Goal: Transaction & Acquisition: Purchase product/service

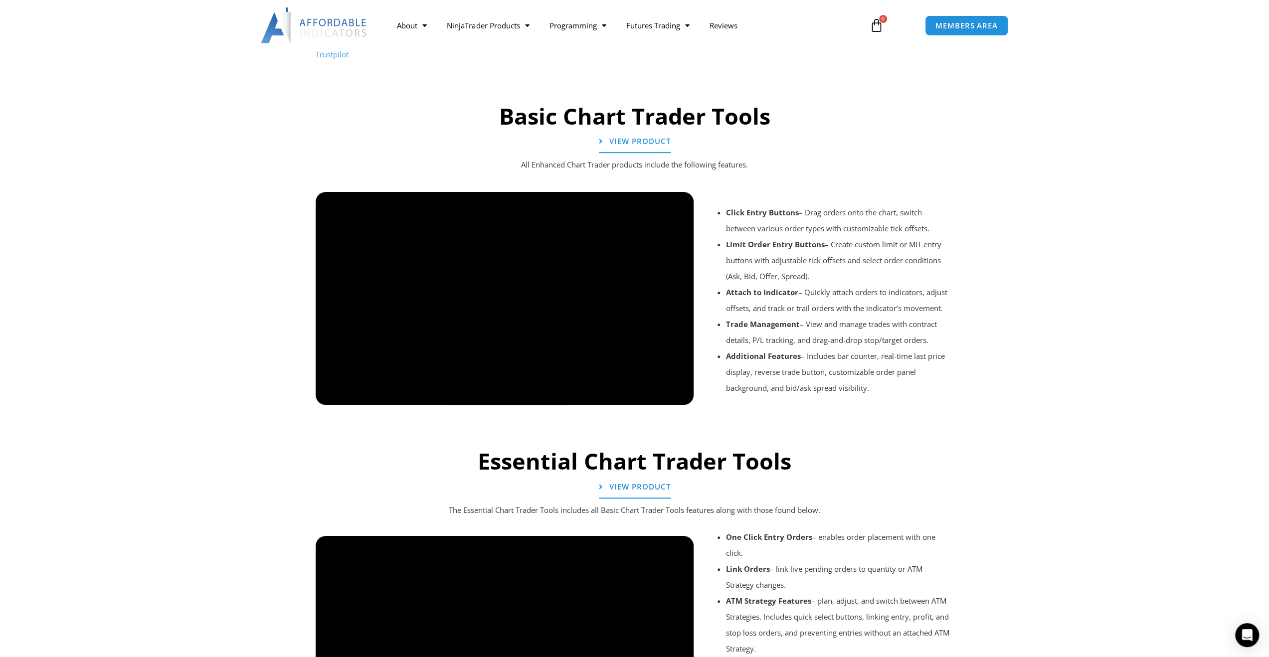
scroll to position [665, 0]
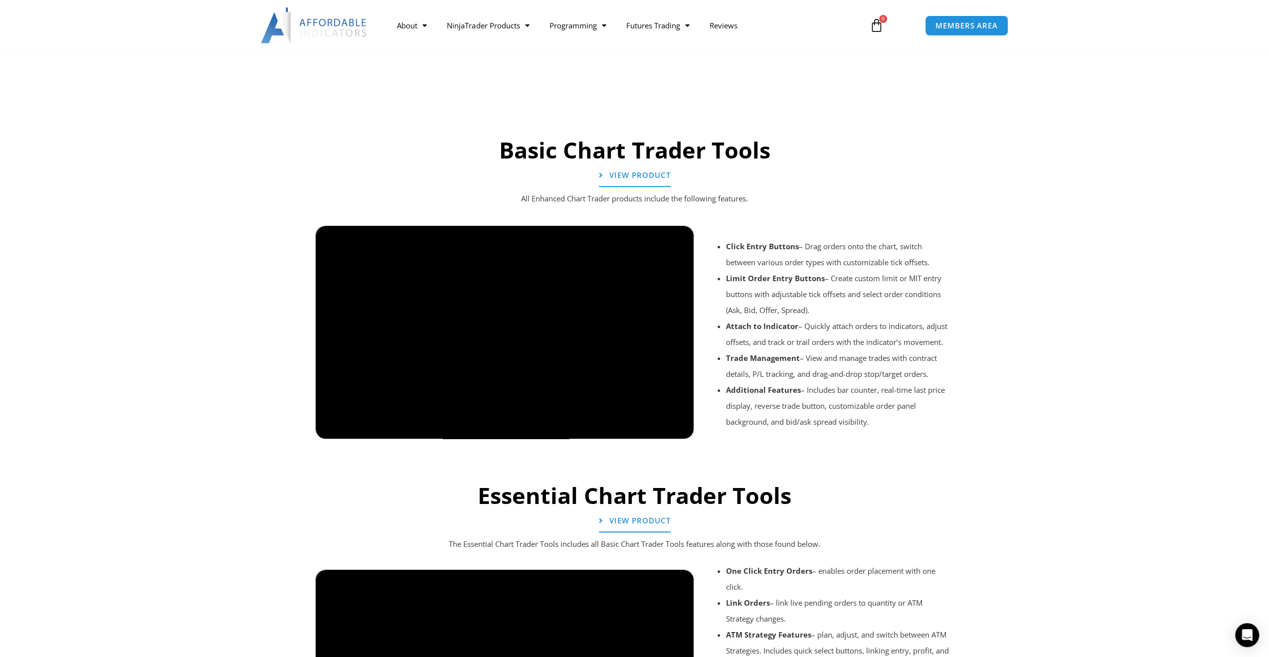
click at [1064, 274] on section "Basic Chart Trader Tools View Product All Enhanced Chart Trader products includ…" at bounding box center [634, 288] width 1269 height 375
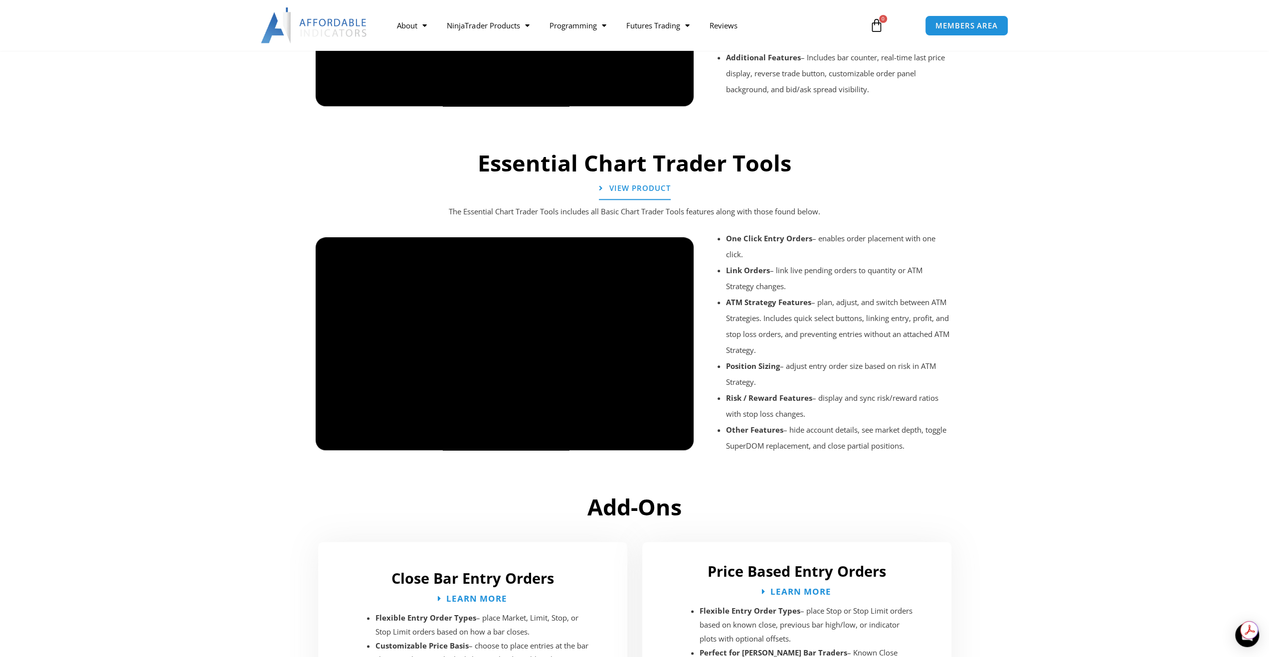
scroll to position [0, 0]
click at [683, 442] on div at bounding box center [505, 458] width 378 height 47
click at [652, 445] on div at bounding box center [505, 458] width 378 height 47
click at [648, 442] on div at bounding box center [505, 458] width 378 height 47
click at [821, 240] on li "One Click Entry Orders – enables order placement with one click." at bounding box center [839, 246] width 226 height 32
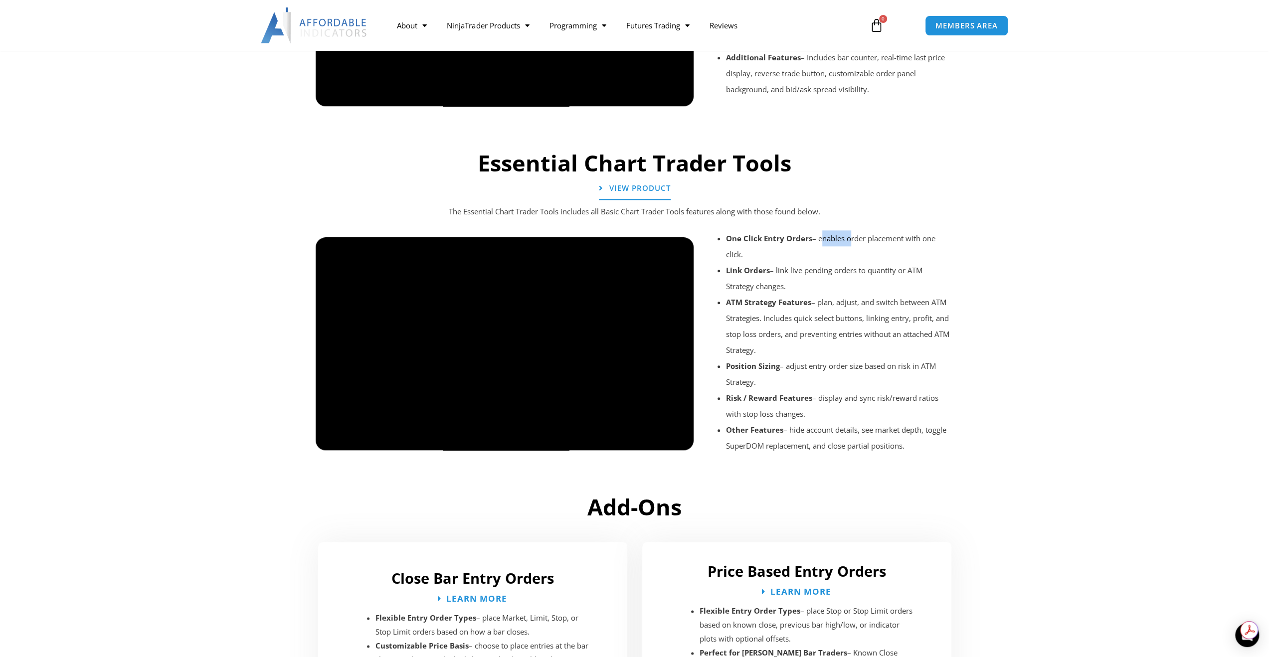
click at [821, 240] on li "One Click Entry Orders – enables order placement with one click." at bounding box center [839, 246] width 226 height 32
click at [859, 240] on li "One Click Entry Orders – enables order placement with one click." at bounding box center [839, 246] width 226 height 32
click at [560, 212] on p "The Essential Chart Trader Tools includes all Basic Chart Trader Tools features…" at bounding box center [635, 212] width 598 height 14
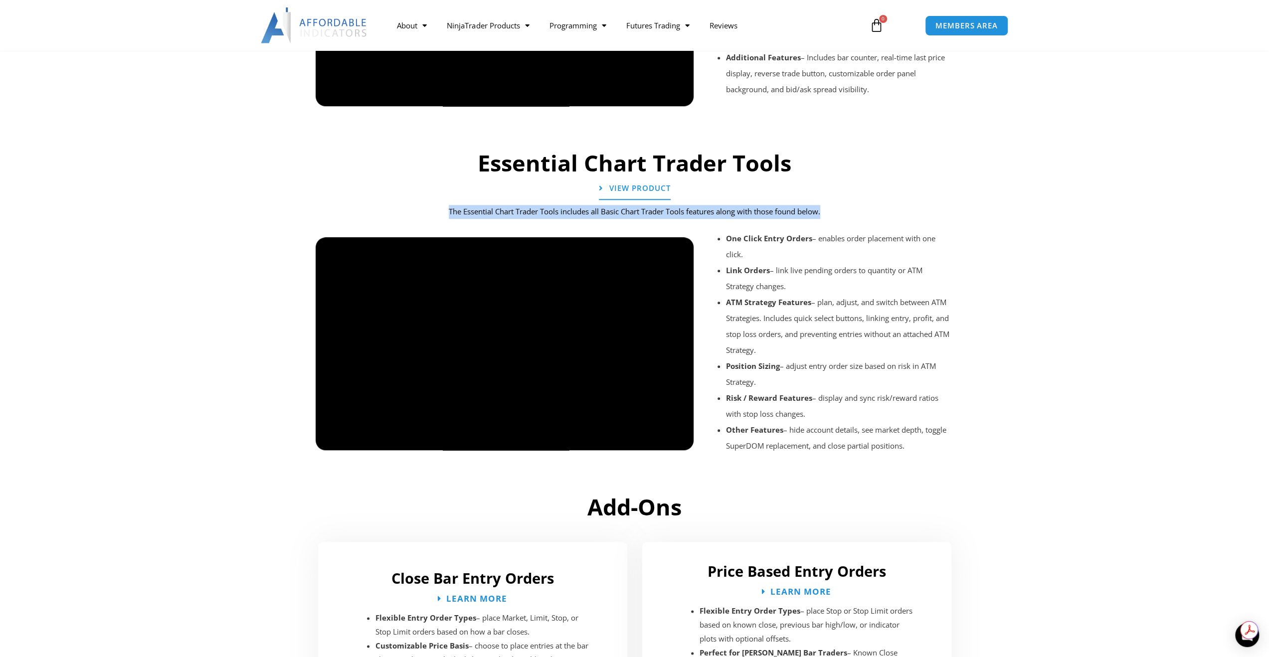
click at [494, 206] on p "The Essential Chart Trader Tools includes all Basic Chart Trader Tools features…" at bounding box center [635, 212] width 598 height 14
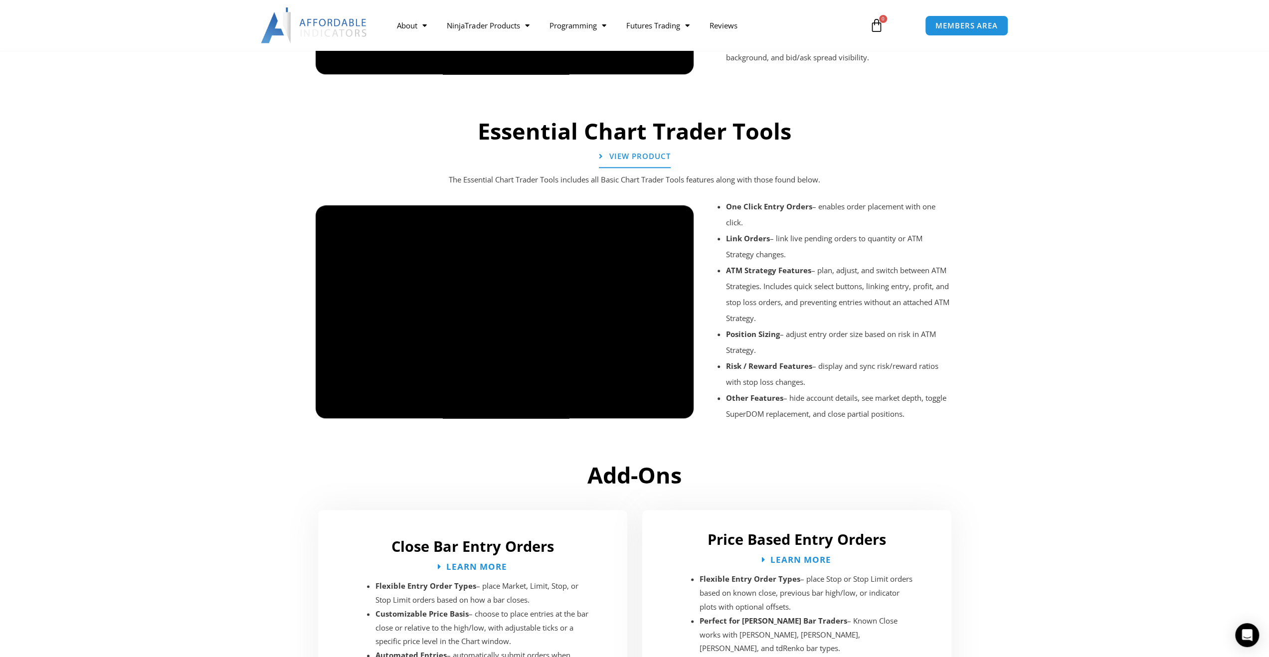
scroll to position [997, 0]
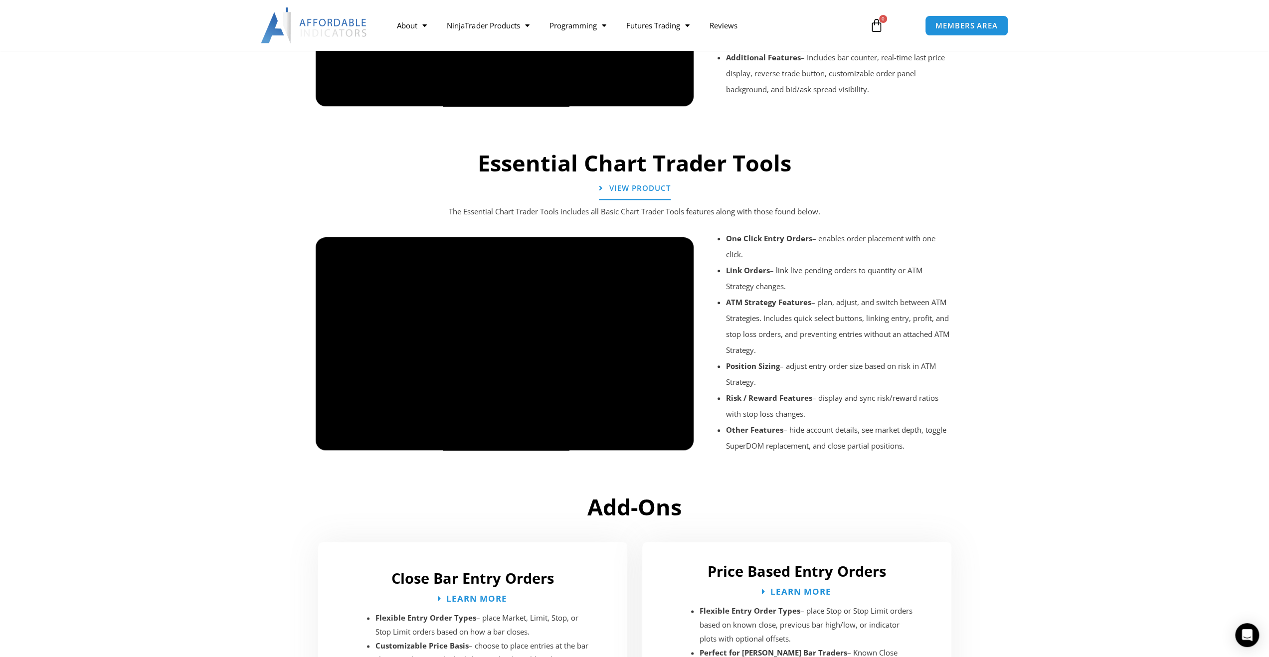
click at [593, 187] on div "Essential Chart Trader Tools View Product The Essential Chart Trader Tools incl…" at bounding box center [635, 316] width 648 height 345
click at [599, 188] on icon at bounding box center [597, 188] width 5 height 8
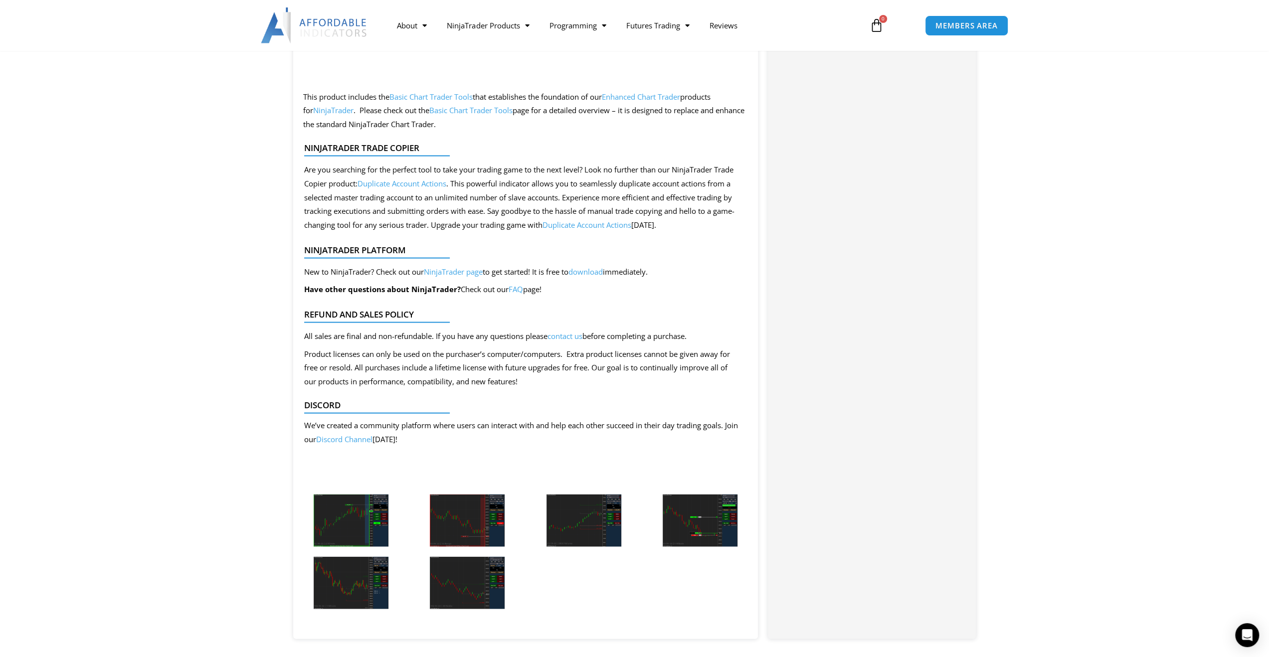
scroll to position [1861, 0]
